Goal: Task Accomplishment & Management: Use online tool/utility

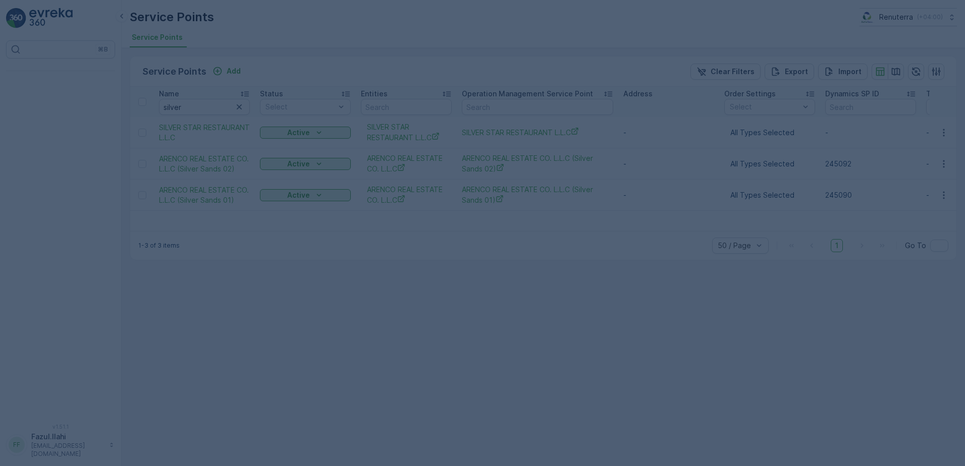
click at [194, 105] on div at bounding box center [482, 233] width 965 height 466
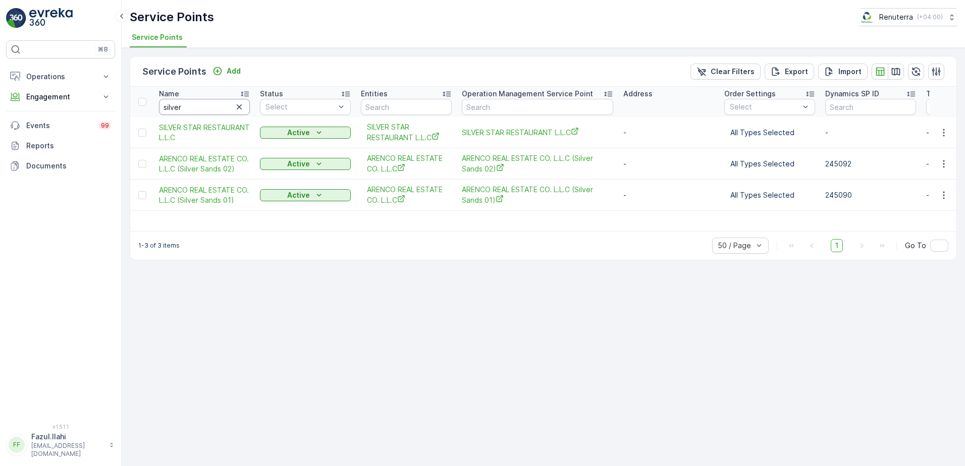
click at [184, 110] on input "silver" at bounding box center [204, 107] width 91 height 16
type input "al ser"
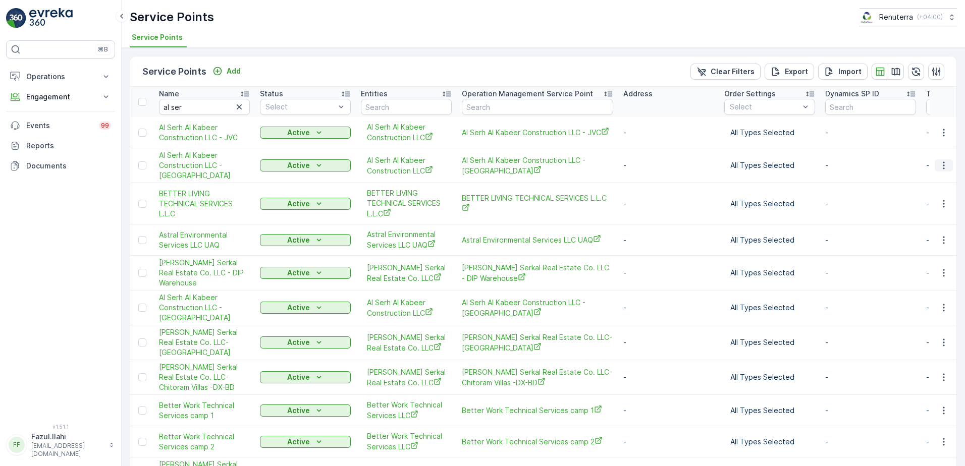
click at [941, 167] on icon "button" at bounding box center [943, 165] width 10 height 10
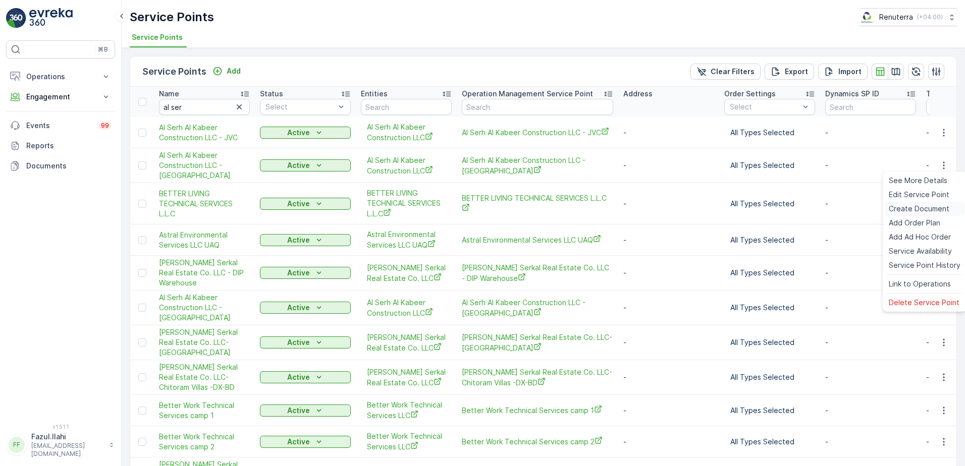
click at [917, 206] on span "Create Document" at bounding box center [918, 209] width 61 height 10
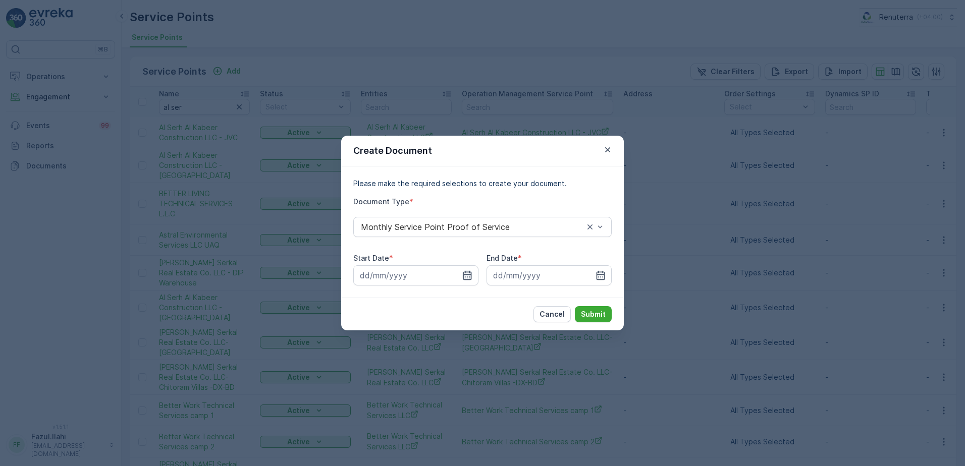
click at [471, 276] on icon "button" at bounding box center [467, 275] width 9 height 9
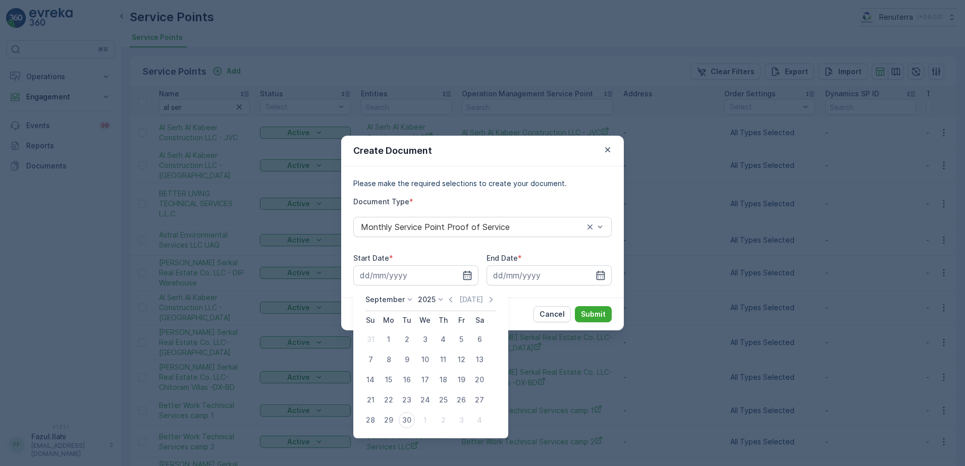
click at [455, 298] on div "Today" at bounding box center [470, 300] width 50 height 10
click at [451, 301] on icon "button" at bounding box center [450, 300] width 10 height 10
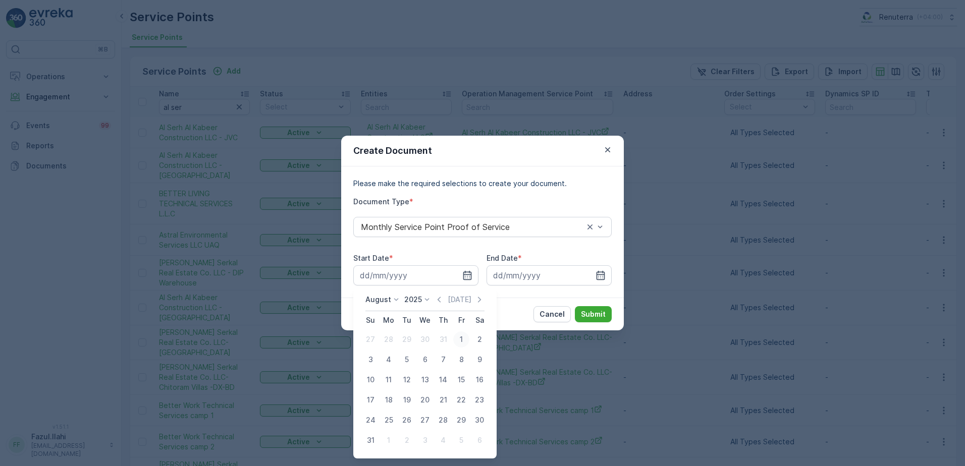
click at [461, 341] on div "1" at bounding box center [461, 339] width 16 height 16
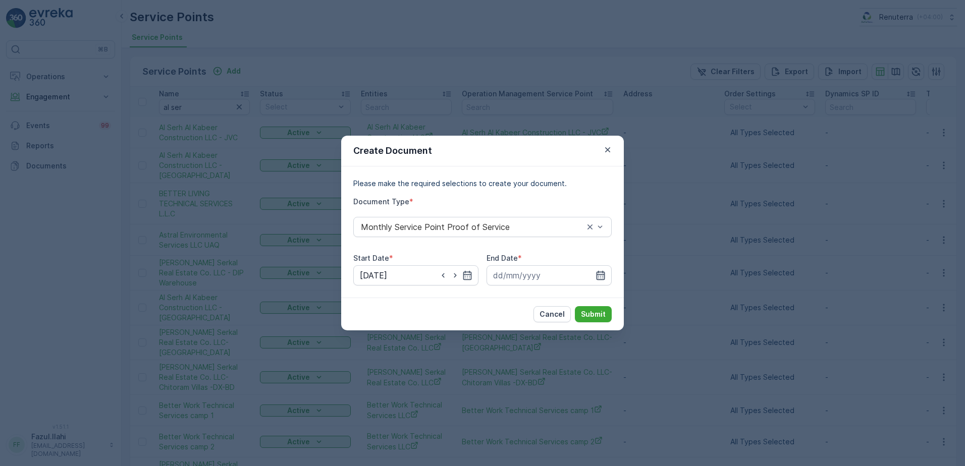
click at [602, 276] on icon "button" at bounding box center [600, 275] width 9 height 9
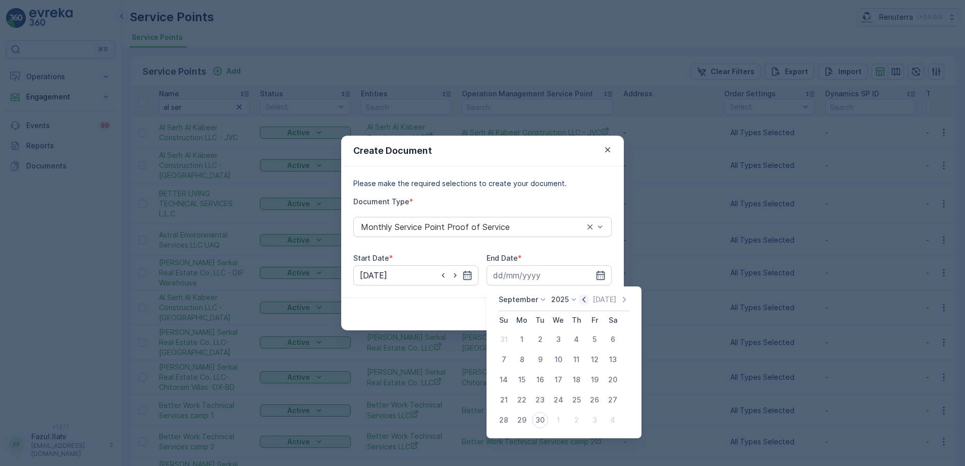
click at [579, 298] on icon "button" at bounding box center [584, 300] width 10 height 10
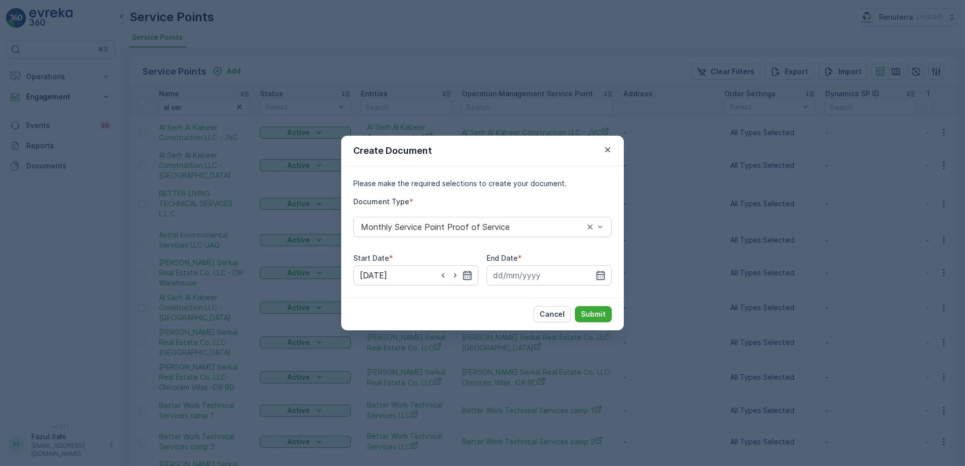
click at [470, 276] on icon "button" at bounding box center [467, 275] width 10 height 10
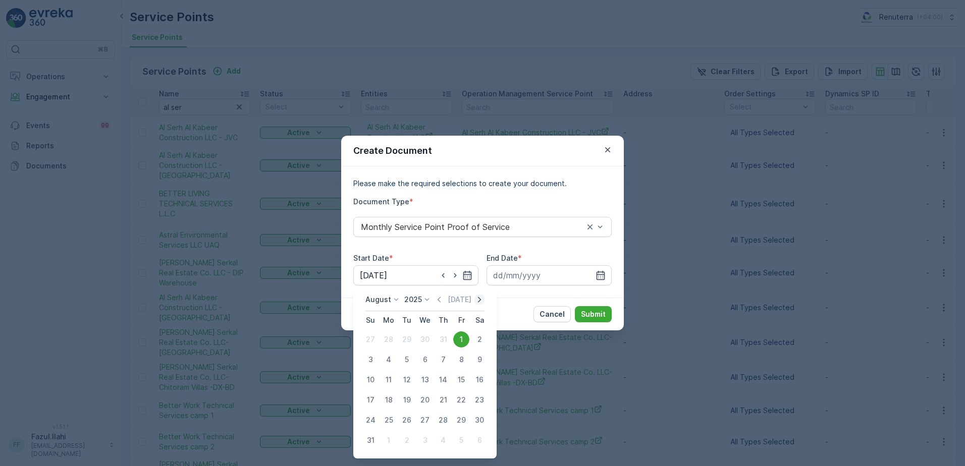
click at [481, 299] on icon "button" at bounding box center [479, 300] width 10 height 10
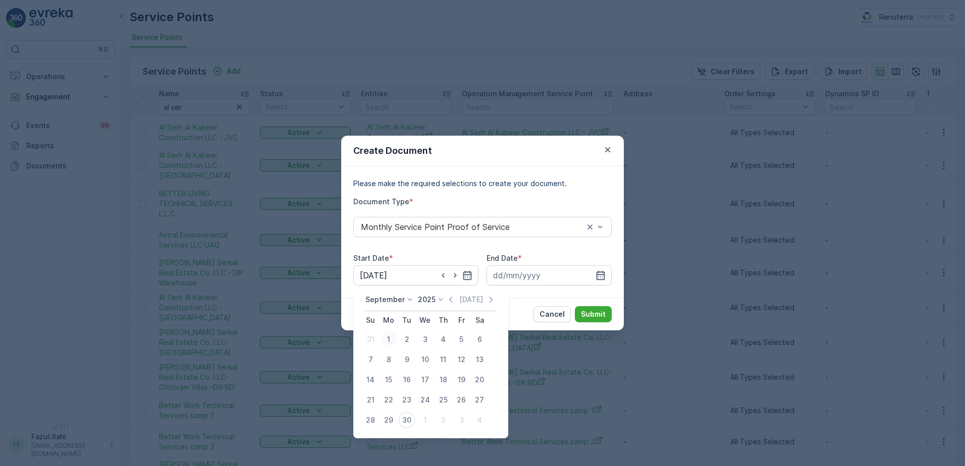
click at [390, 339] on div "1" at bounding box center [388, 339] width 16 height 16
type input "01.09.2025"
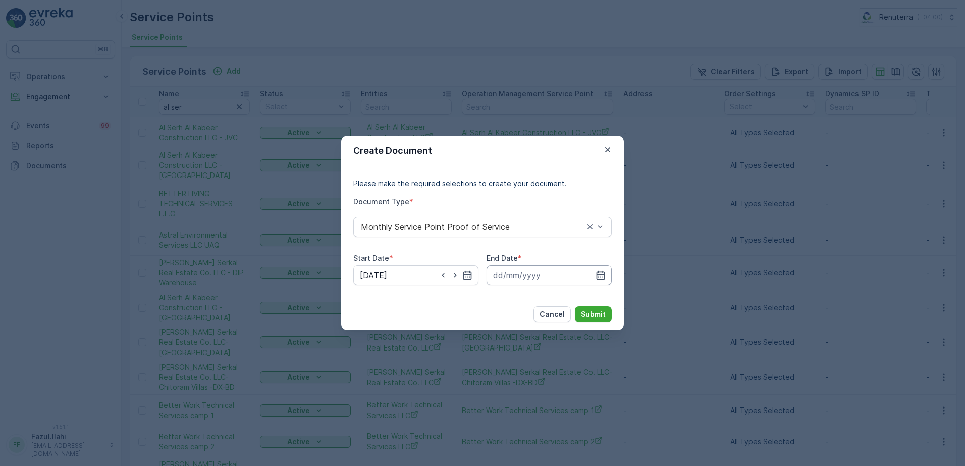
click at [595, 274] on input at bounding box center [548, 275] width 125 height 20
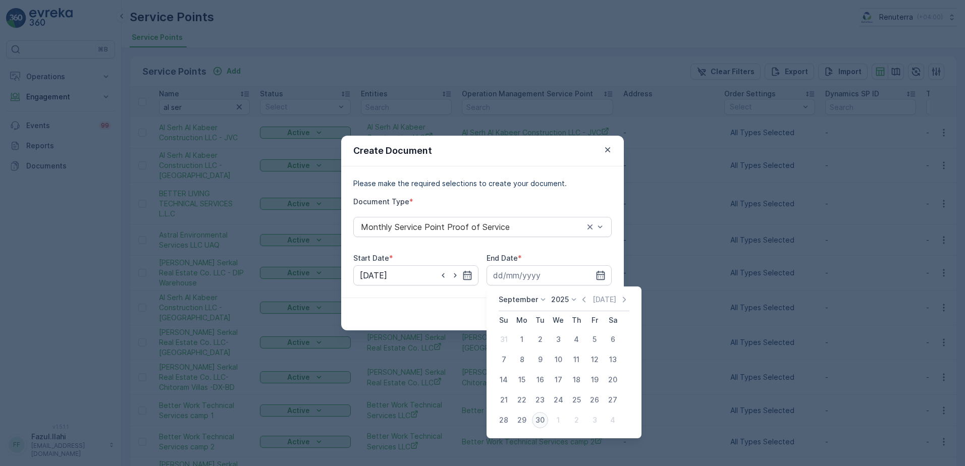
click at [541, 420] on div "30" at bounding box center [540, 420] width 16 height 16
type input "30.09.2025"
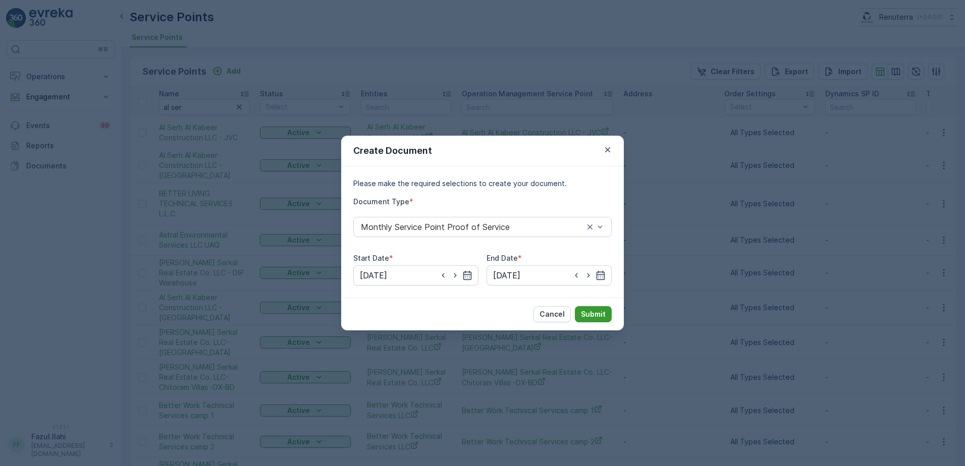
click at [594, 312] on p "Submit" at bounding box center [593, 314] width 25 height 10
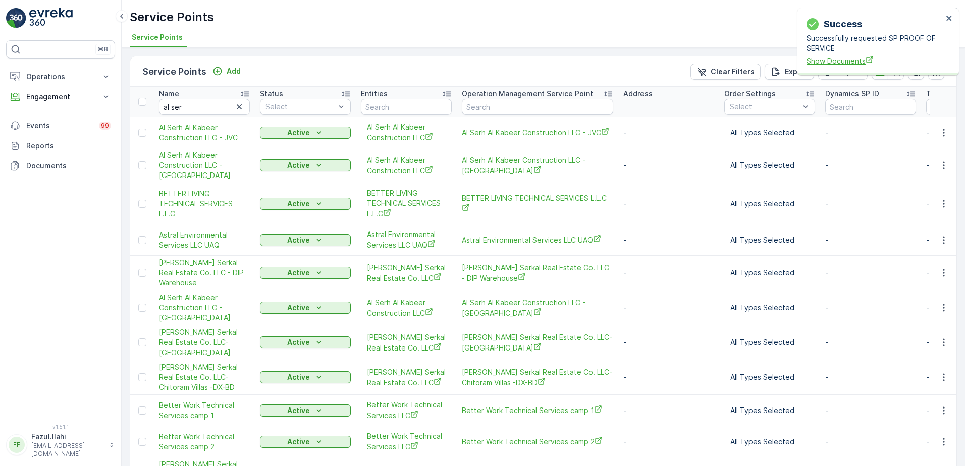
click at [836, 62] on span "Show Documents" at bounding box center [874, 60] width 136 height 11
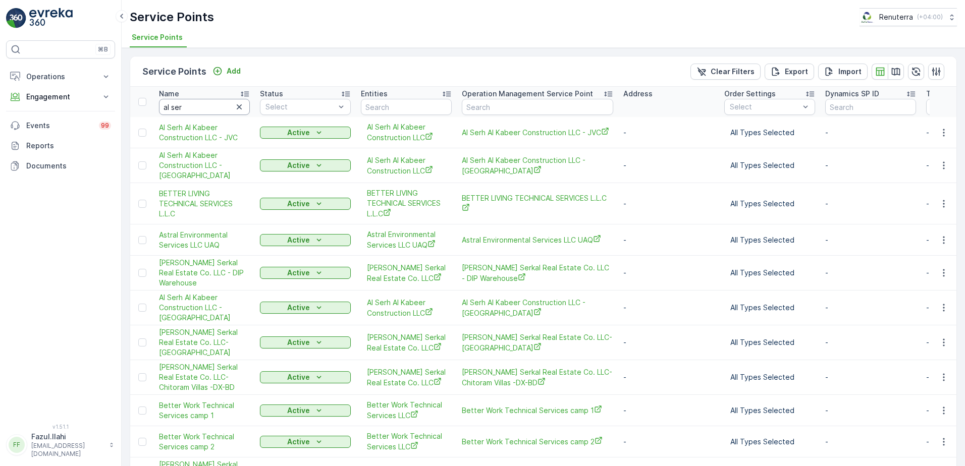
click at [214, 107] on input "al ser" at bounding box center [204, 107] width 91 height 16
type input "hyder"
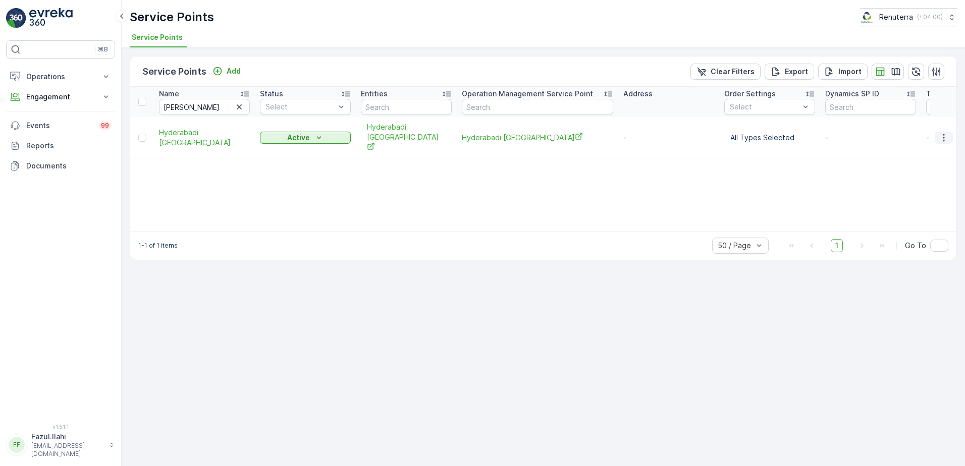
click at [941, 135] on icon "button" at bounding box center [943, 138] width 10 height 10
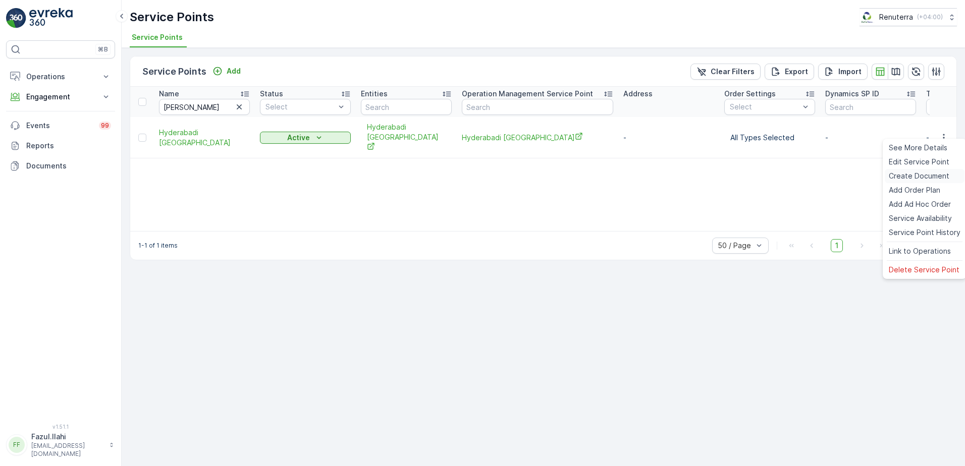
click at [913, 180] on span "Create Document" at bounding box center [918, 176] width 61 height 10
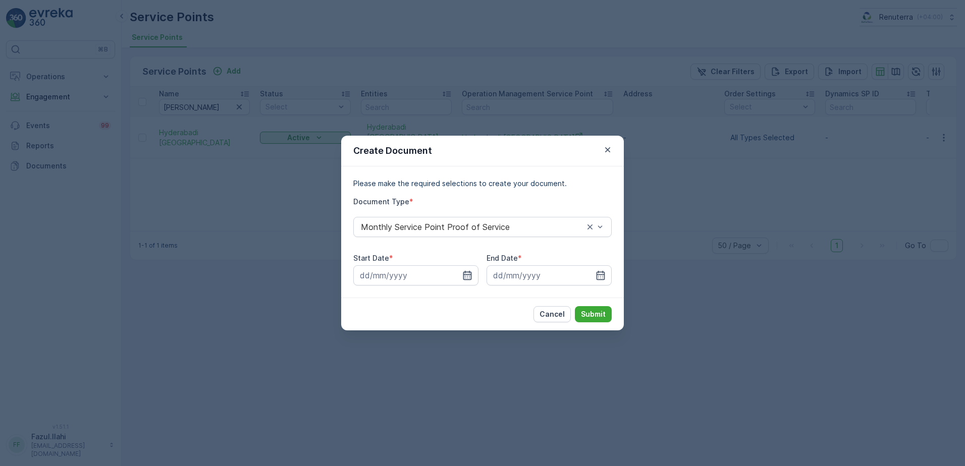
click at [471, 278] on icon "button" at bounding box center [467, 275] width 9 height 9
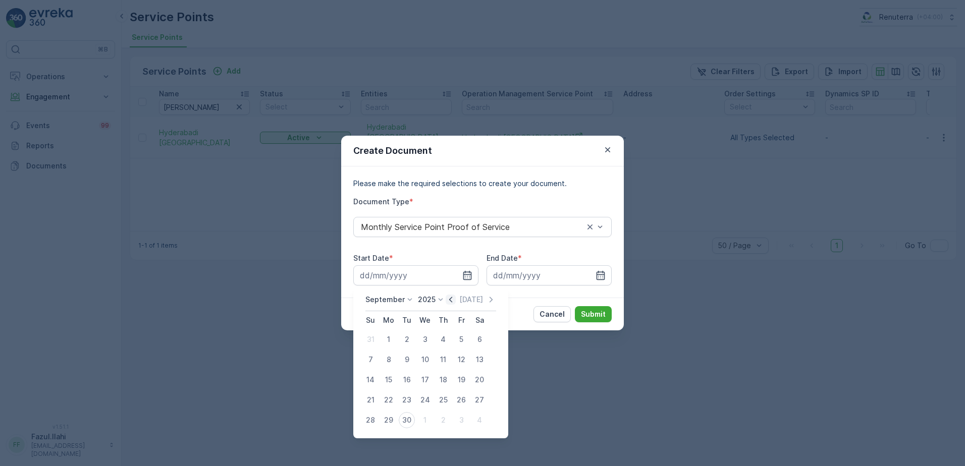
click at [448, 303] on icon "button" at bounding box center [450, 300] width 10 height 10
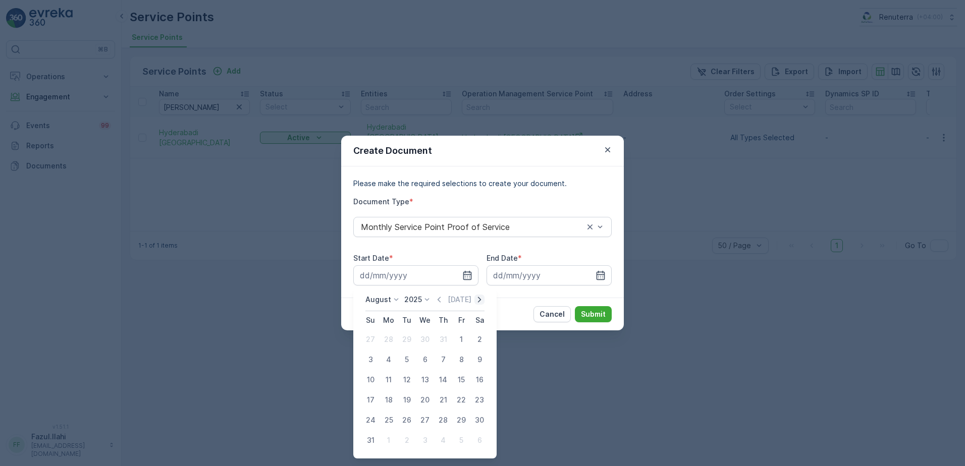
click at [482, 303] on icon "button" at bounding box center [479, 300] width 10 height 10
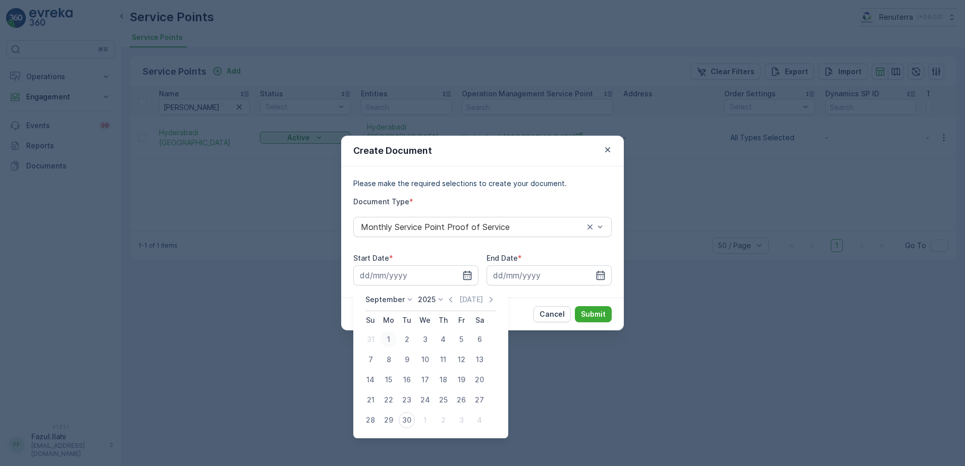
click at [388, 342] on div "1" at bounding box center [388, 339] width 16 height 16
type input "01.09.2025"
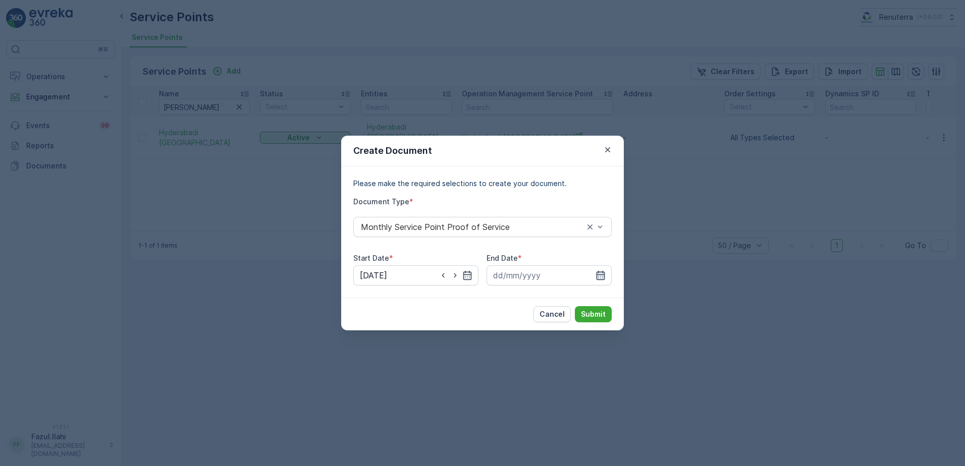
click at [602, 276] on icon "button" at bounding box center [600, 275] width 9 height 9
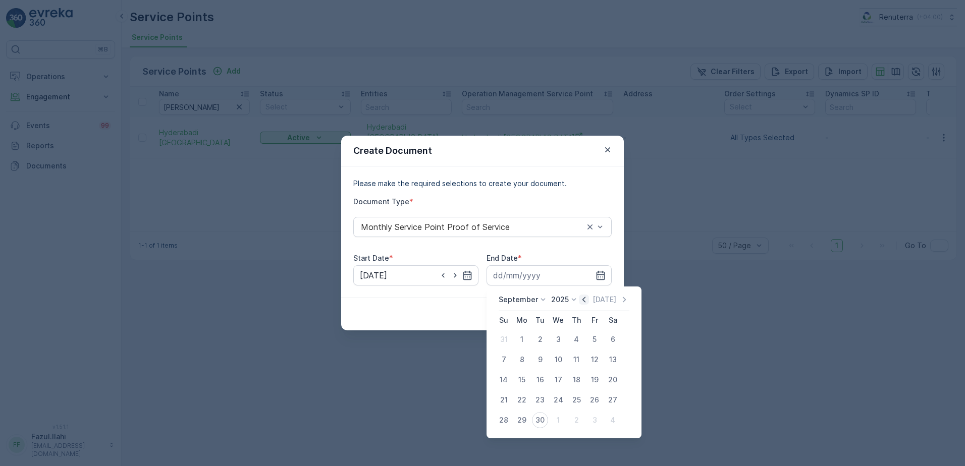
click at [579, 299] on icon "button" at bounding box center [584, 300] width 10 height 10
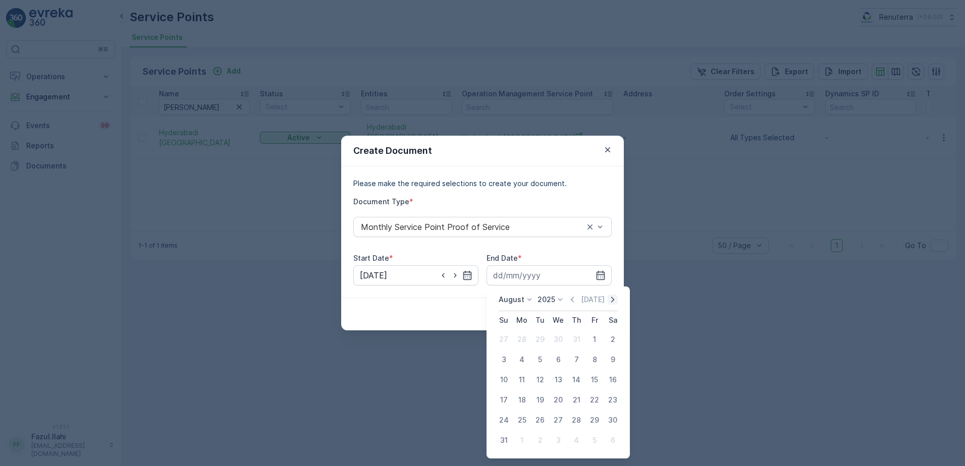
click at [611, 297] on icon "button" at bounding box center [612, 300] width 10 height 10
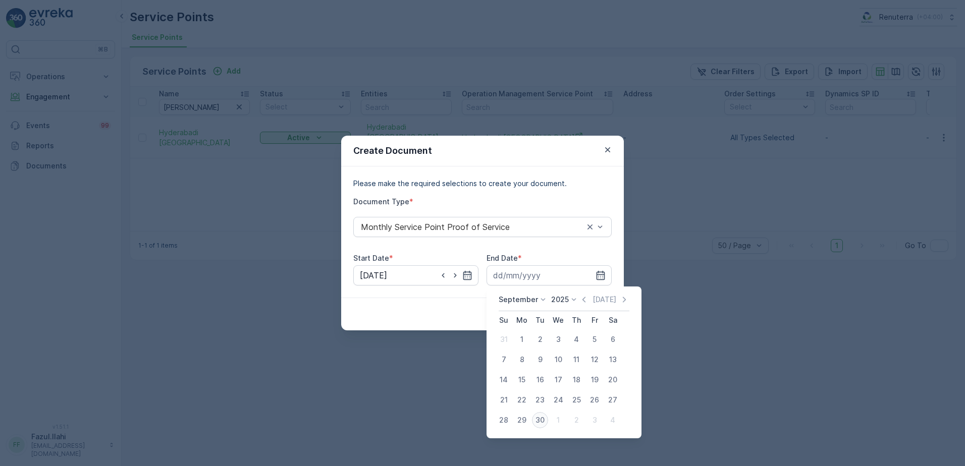
click at [541, 420] on div "30" at bounding box center [540, 420] width 16 height 16
type input "30.09.2025"
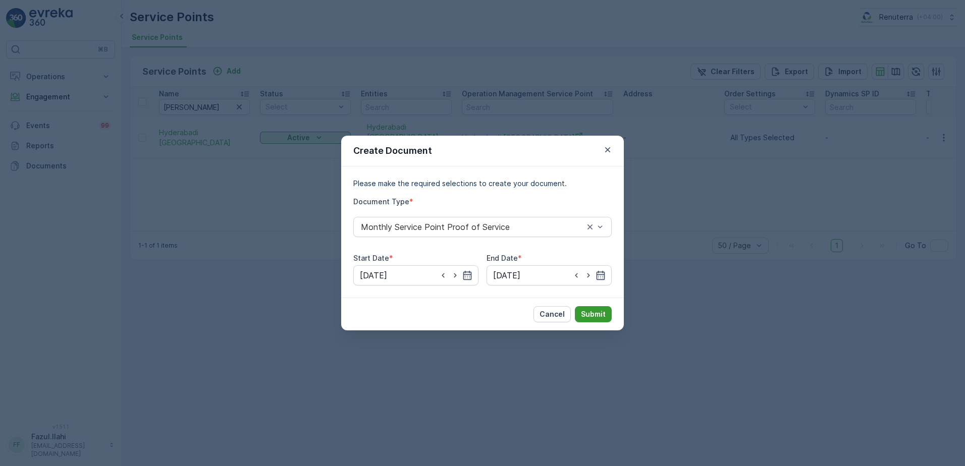
click at [593, 309] on p "Submit" at bounding box center [593, 314] width 25 height 10
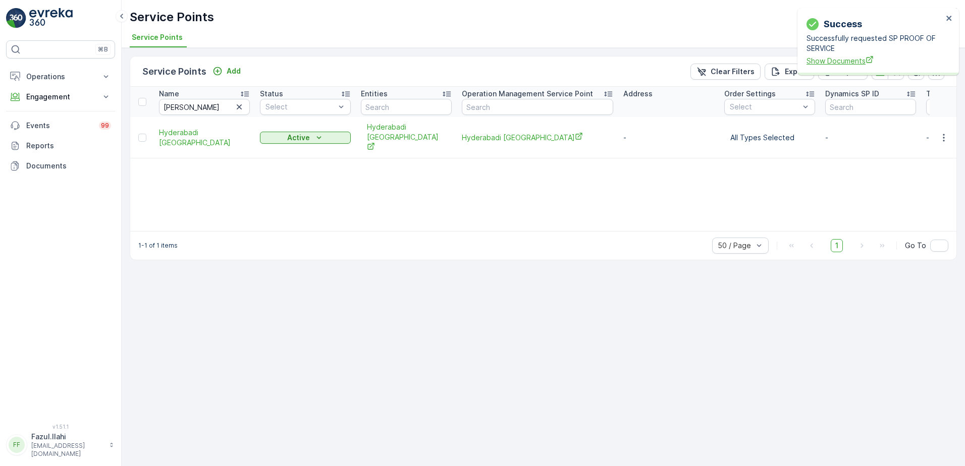
click at [857, 61] on span "Show Documents" at bounding box center [874, 60] width 136 height 11
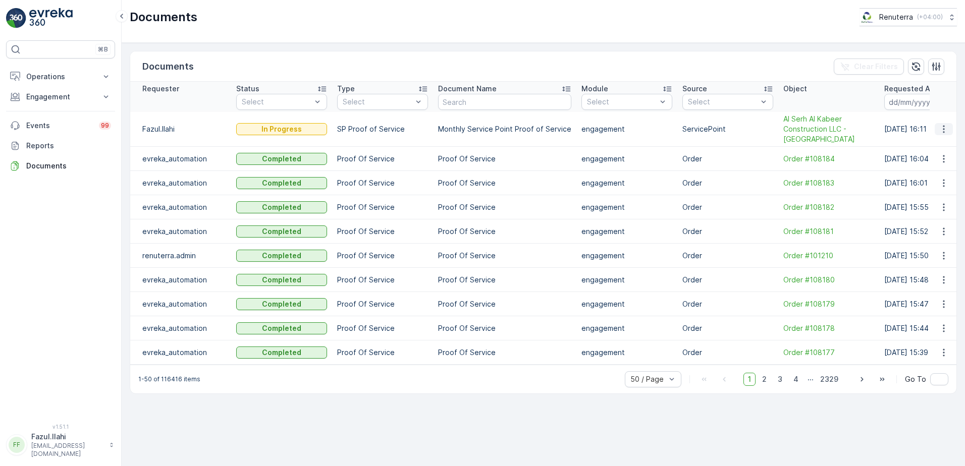
click at [940, 133] on icon "button" at bounding box center [943, 129] width 10 height 10
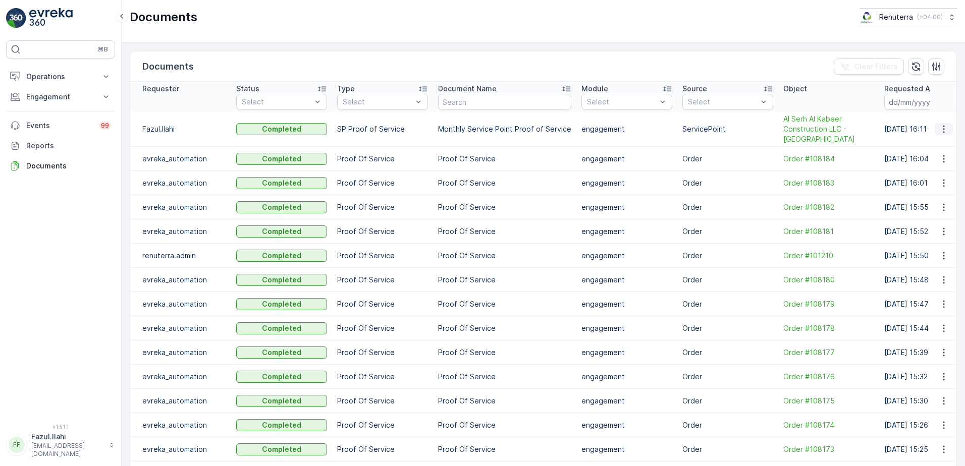
click at [938, 129] on icon "button" at bounding box center [943, 129] width 10 height 10
click at [935, 147] on span "See Details" at bounding box center [940, 144] width 39 height 10
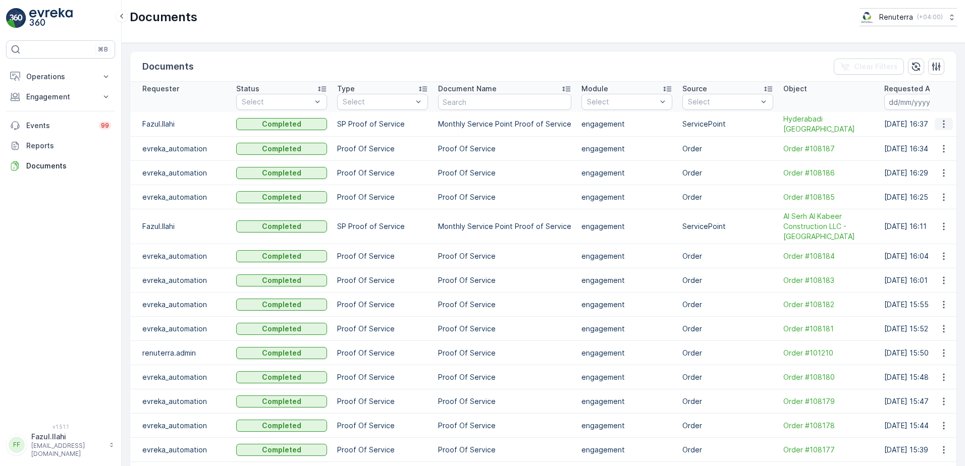
click at [942, 127] on icon "button" at bounding box center [943, 125] width 2 height 8
click at [943, 144] on span "See Details" at bounding box center [940, 139] width 39 height 10
